Goal: Browse casually: Explore the website without a specific task or goal

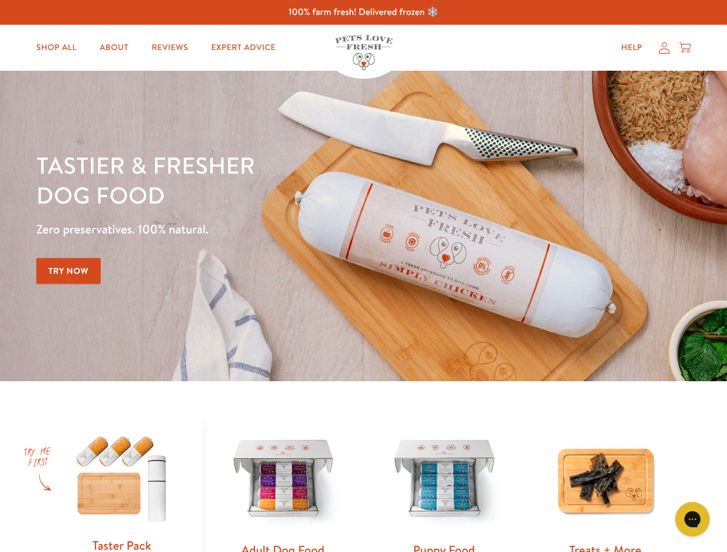
click at [363, 276] on div "Tastier & fresher dog food Zero preservatives. 100% natural. Try Now" at bounding box center [254, 226] width 436 height 152
click at [692, 520] on icon "Gorgias live chat" at bounding box center [692, 519] width 11 height 11
